Goal: Transaction & Acquisition: Purchase product/service

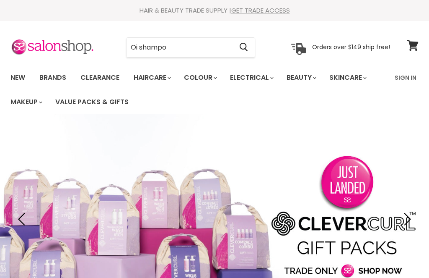
type input "Oi shampoo"
click at [175, 43] on input "Search" at bounding box center [180, 47] width 106 height 19
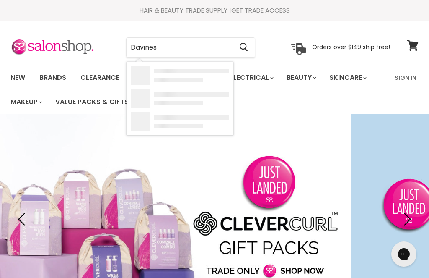
type input "Davines"
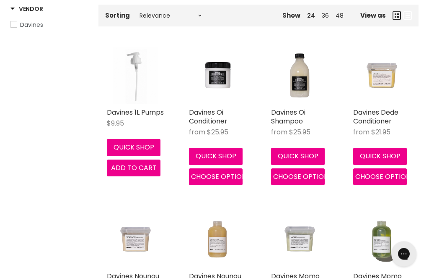
scroll to position [168, 0]
click at [298, 93] on img "Main content" at bounding box center [299, 75] width 57 height 57
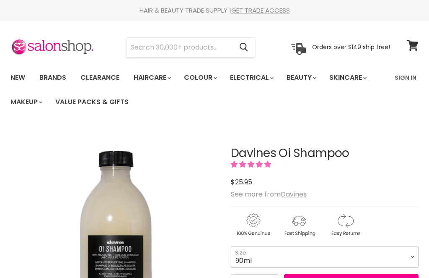
click at [309, 246] on select "90ml 280ml 1 Litre" at bounding box center [325, 256] width 188 height 21
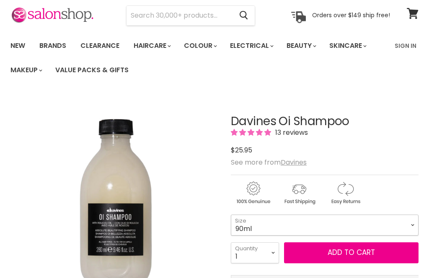
scroll to position [32, 0]
select select "1 Litre"
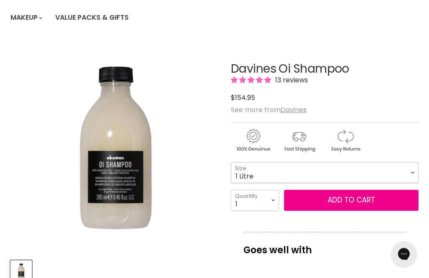
scroll to position [84, 0]
click at [374, 200] on button "Add to cart" at bounding box center [351, 200] width 135 height 21
click at [368, 201] on button "Add to cart" at bounding box center [351, 200] width 135 height 21
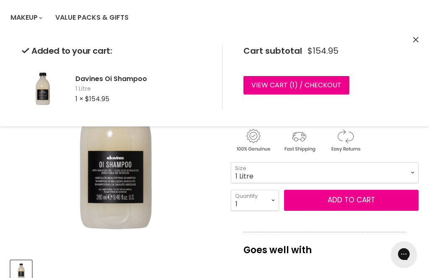
click at [417, 37] on icon "Close" at bounding box center [415, 39] width 5 height 5
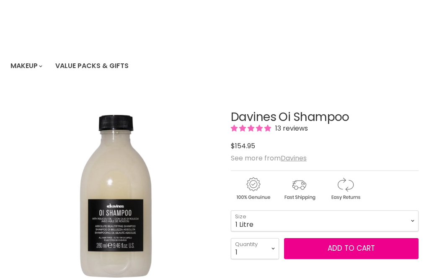
scroll to position [0, 0]
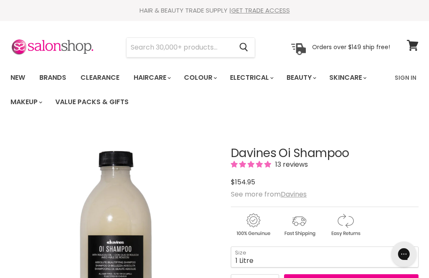
click at [169, 45] on input "Search" at bounding box center [180, 47] width 106 height 19
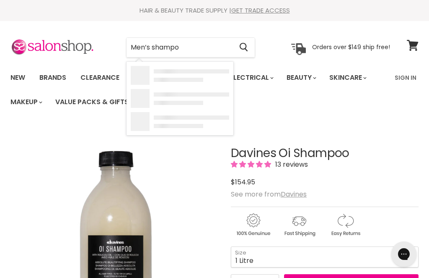
type input "Men’s shampoo"
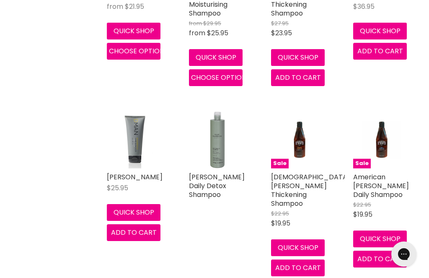
scroll to position [664, 0]
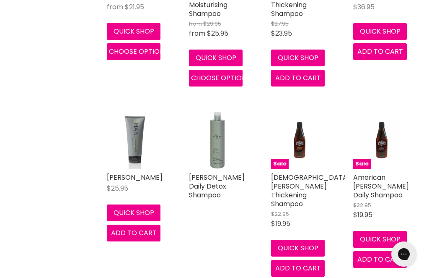
click at [126, 146] on img "Main content" at bounding box center [135, 140] width 51 height 57
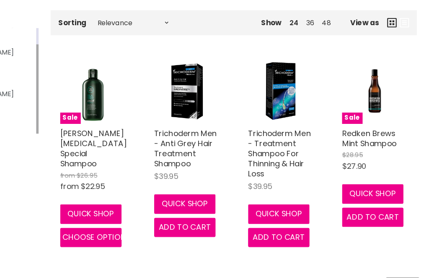
scroll to position [164, 0]
click at [107, 130] on link "[PERSON_NAME] [MEDICAL_DATA] Special Shampoo" at bounding box center [136, 130] width 58 height 36
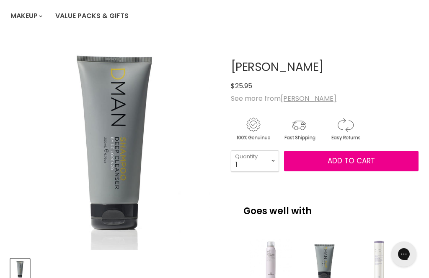
click at [93, 157] on img "De Lorenzo DMan Shampoo image. Click or Scroll to Zoom." at bounding box center [104, 144] width 188 height 211
click at [22, 78] on img "De Lorenzo DMan Shampoo image. Click or Scroll to Zoom." at bounding box center [115, 132] width 375 height 421
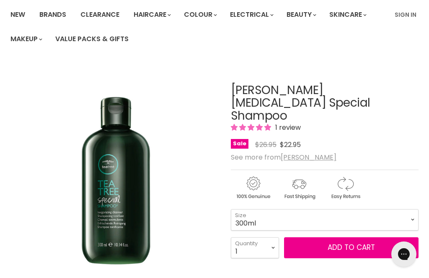
click at [327, 237] on button "Add to cart" at bounding box center [351, 247] width 135 height 21
click at [341, 242] on span "Add to cart" at bounding box center [351, 247] width 47 height 10
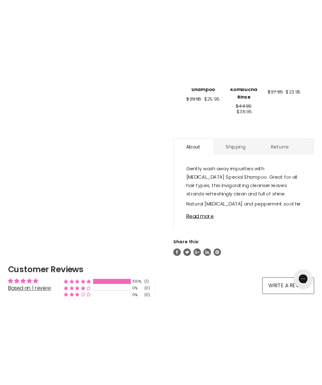
scroll to position [398, 0]
